Goal: Communication & Community: Answer question/provide support

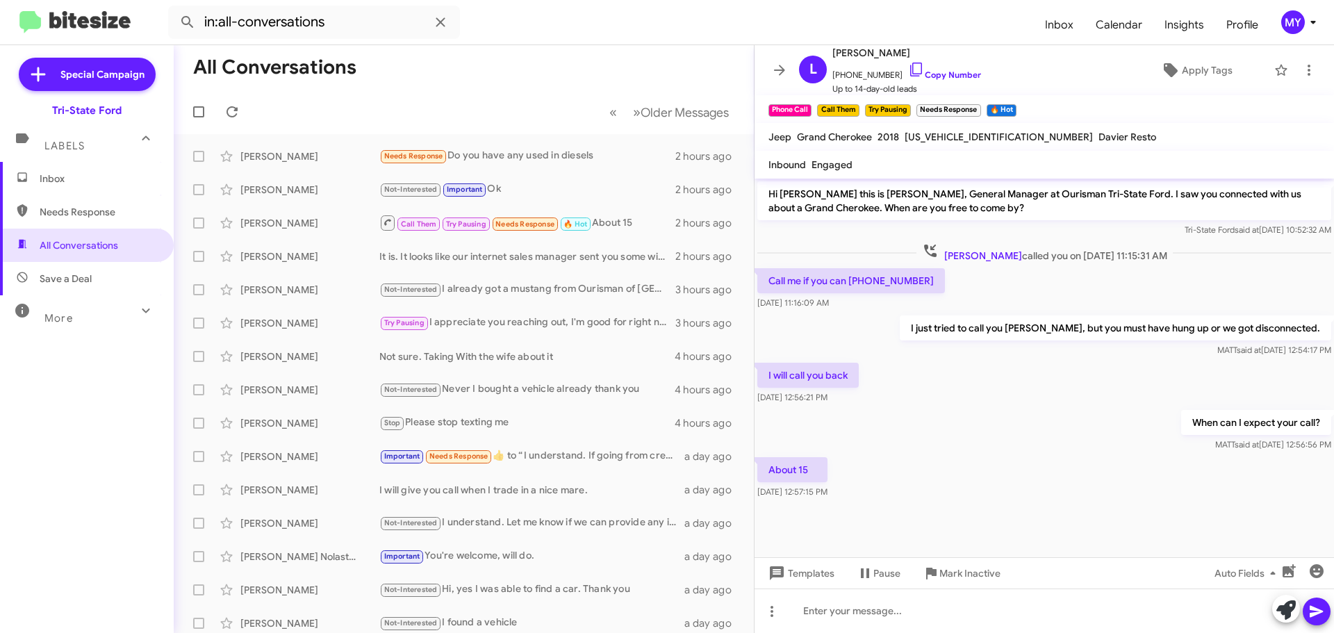
click at [63, 174] on span "Inbox" at bounding box center [99, 179] width 118 height 14
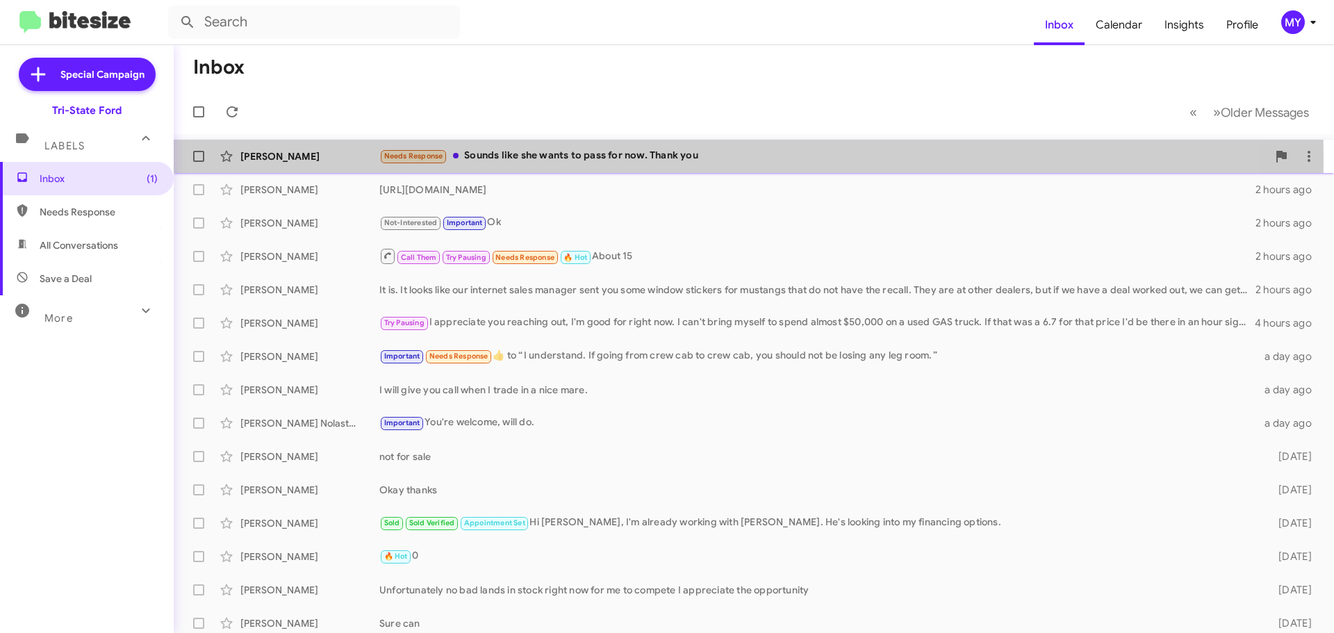
click at [497, 161] on div "Needs Response Sounds like she wants to pass for now. Thank you" at bounding box center [823, 156] width 888 height 16
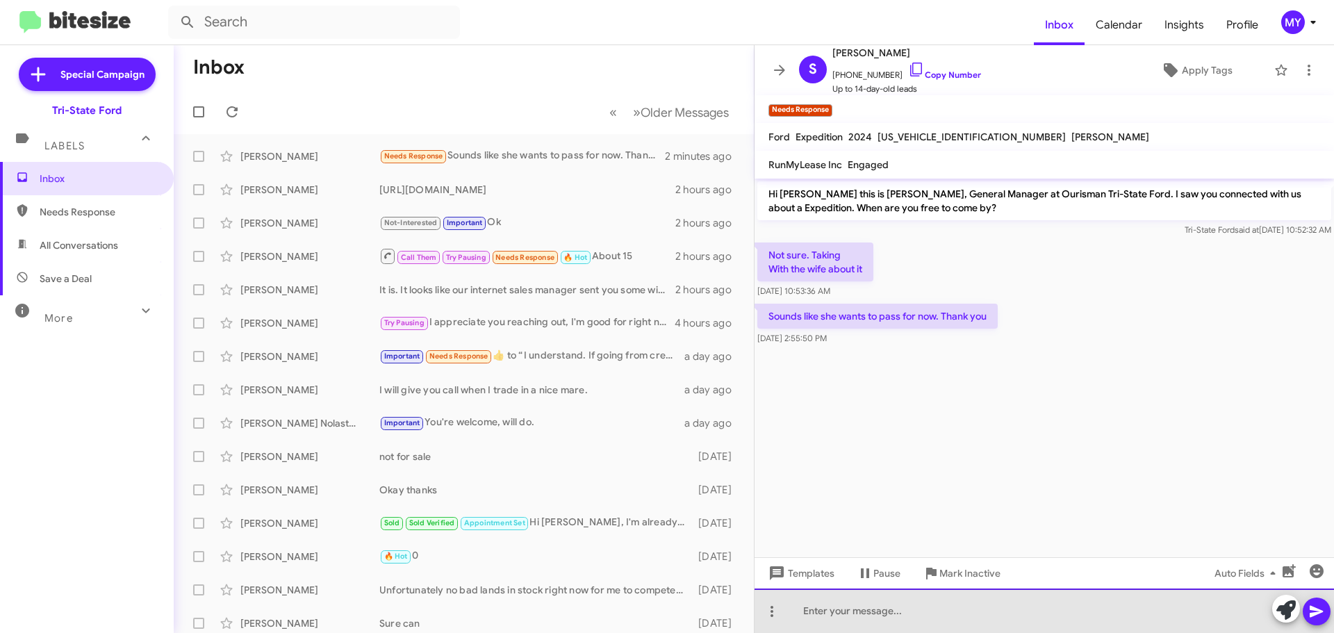
click at [870, 616] on div at bounding box center [1045, 611] width 580 height 44
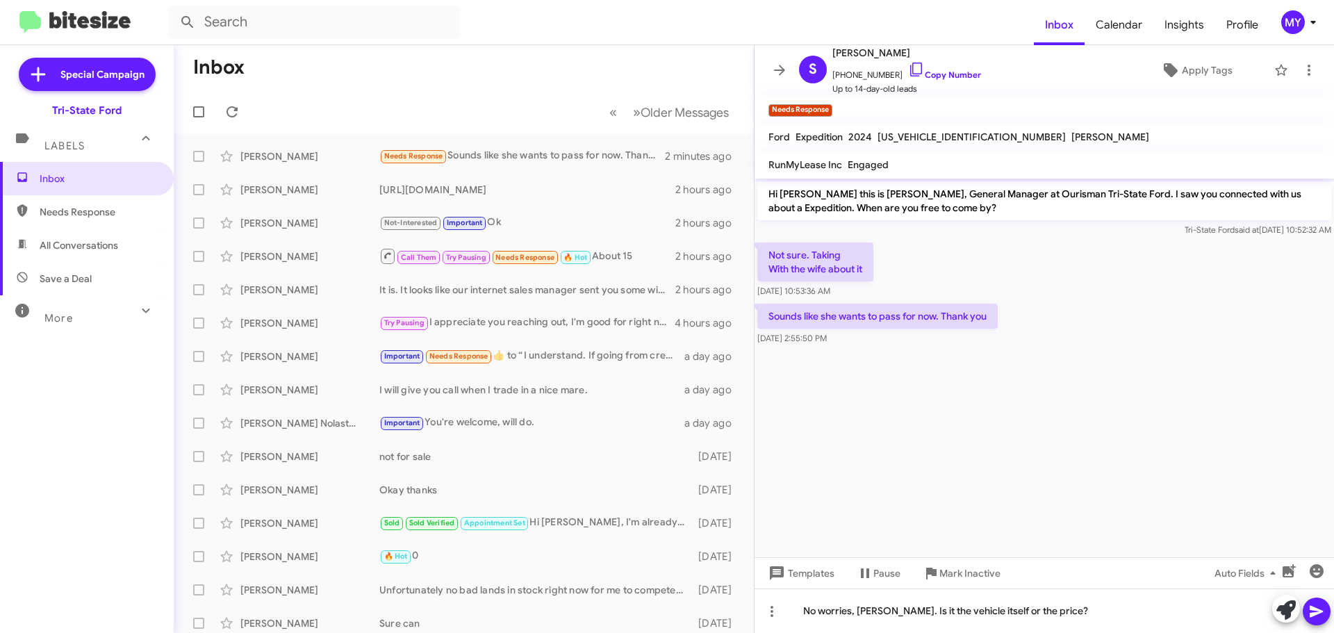
click at [1317, 616] on icon at bounding box center [1317, 611] width 17 height 17
